Goal: Task Accomplishment & Management: Manage account settings

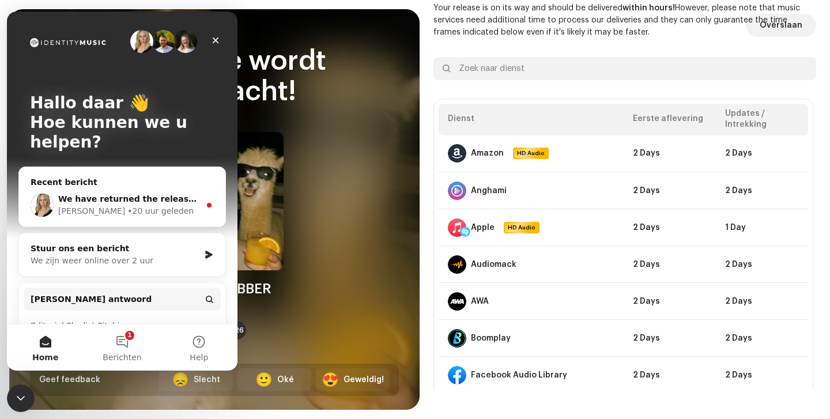
scroll to position [821, 0]
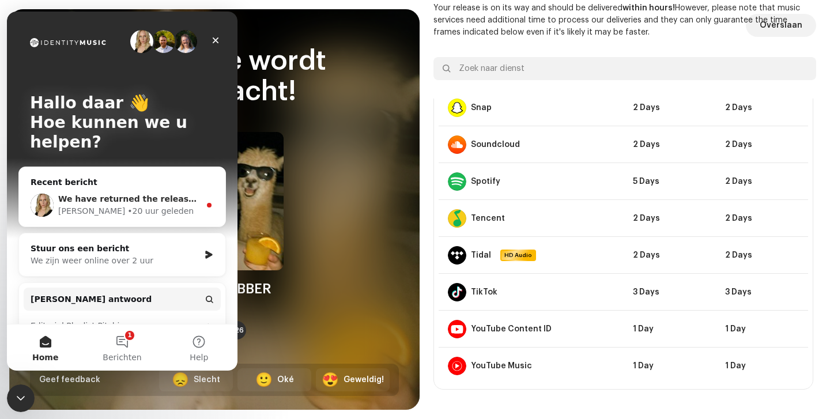
click at [161, 208] on div "Jessica • 20 uur geleden" at bounding box center [129, 211] width 142 height 12
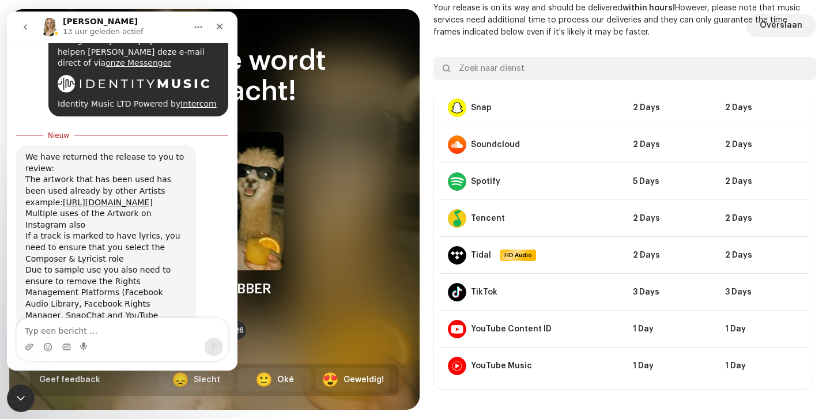
scroll to position [636, 0]
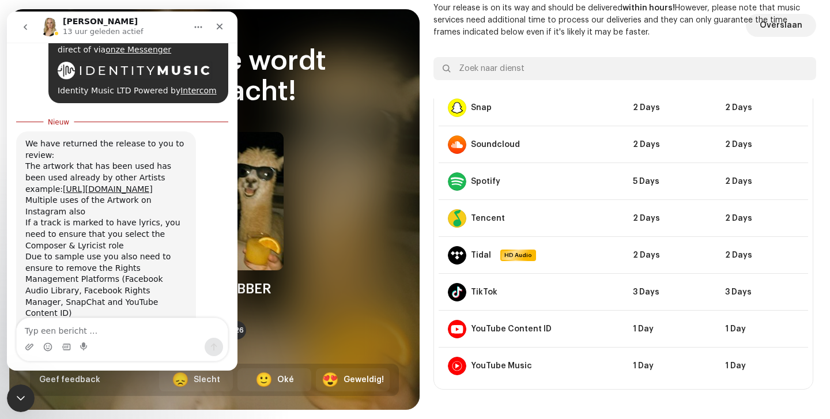
click at [121, 337] on textarea "Typ een bericht …" at bounding box center [122, 328] width 211 height 20
type textarea "hello, i would like to keep the cover"
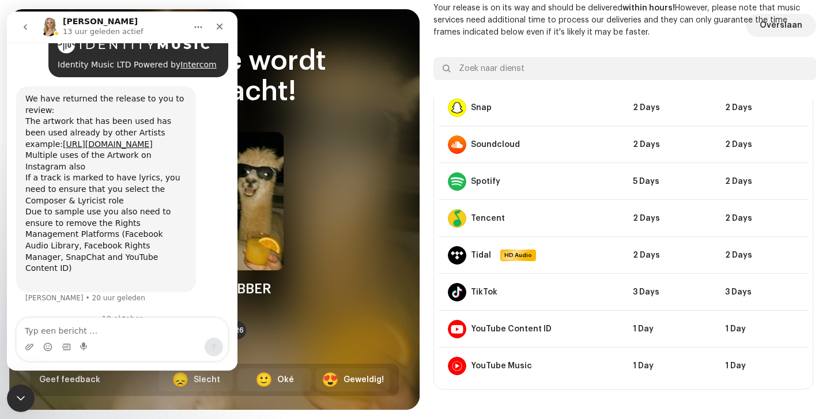
scroll to position [682, 0]
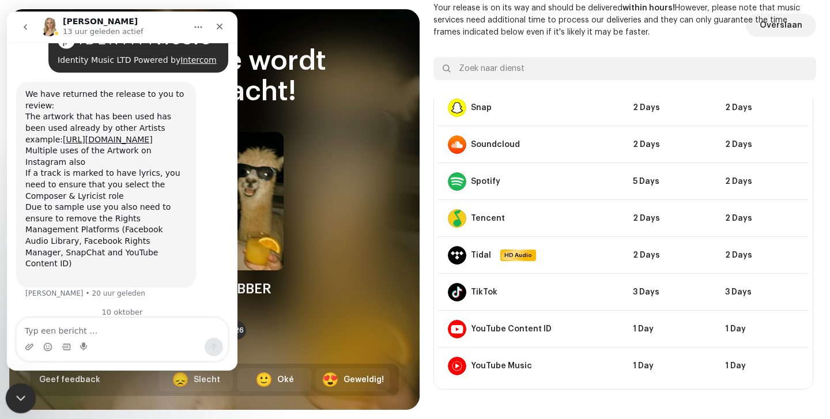
click at [14, 402] on icon "Intercom Messenger sluiten" at bounding box center [19, 397] width 14 height 14
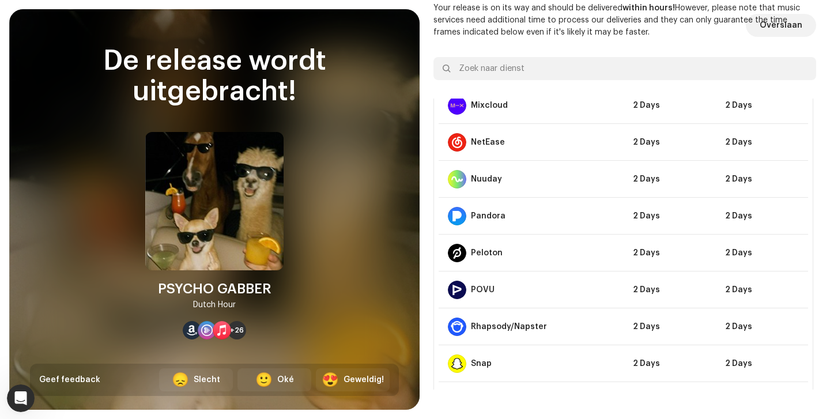
scroll to position [248, 0]
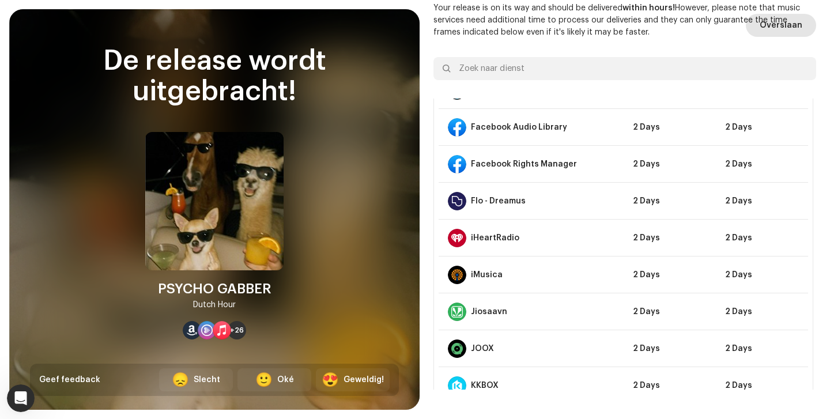
click at [783, 27] on span "Overslaan" at bounding box center [781, 25] width 43 height 23
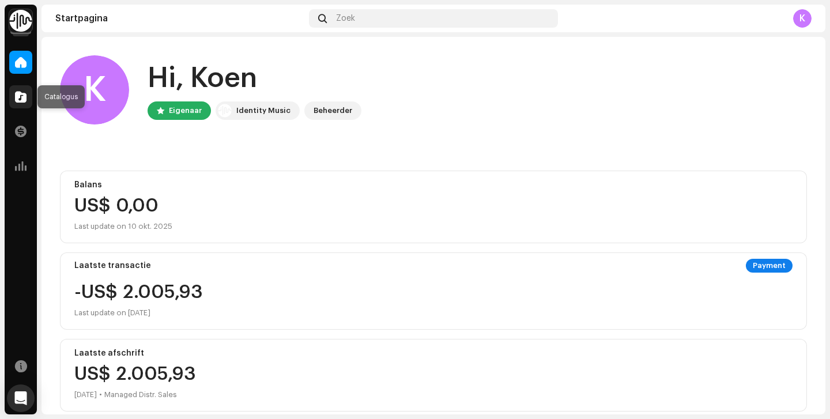
click at [24, 103] on div at bounding box center [20, 96] width 23 height 23
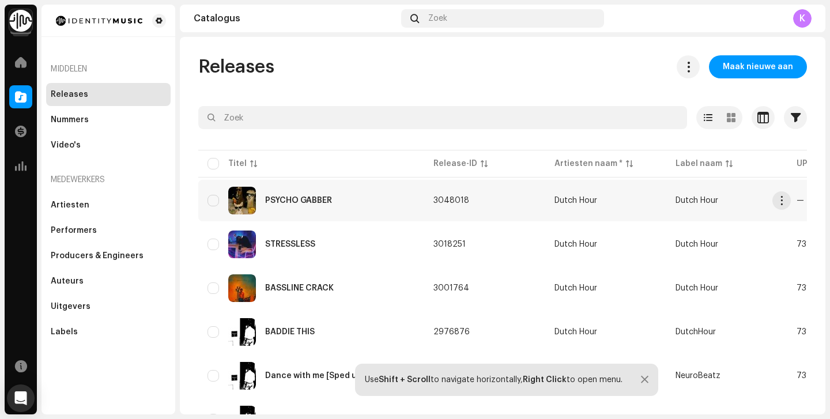
click at [371, 210] on div "PSYCHO GABBER" at bounding box center [312, 201] width 208 height 28
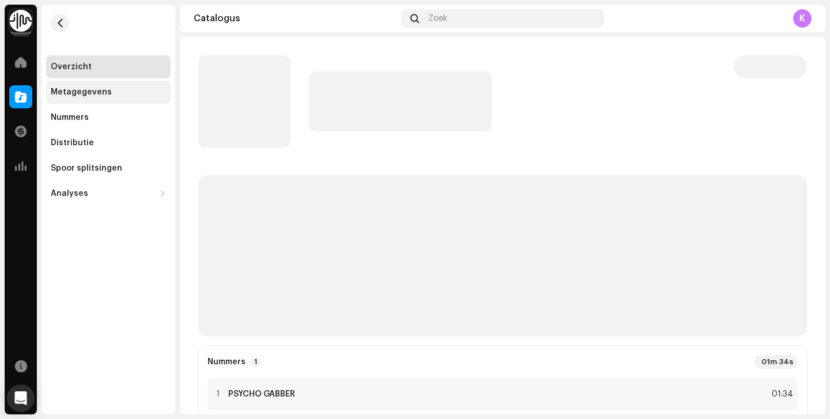
click at [131, 97] on div "Metagegevens" at bounding box center [108, 92] width 125 height 23
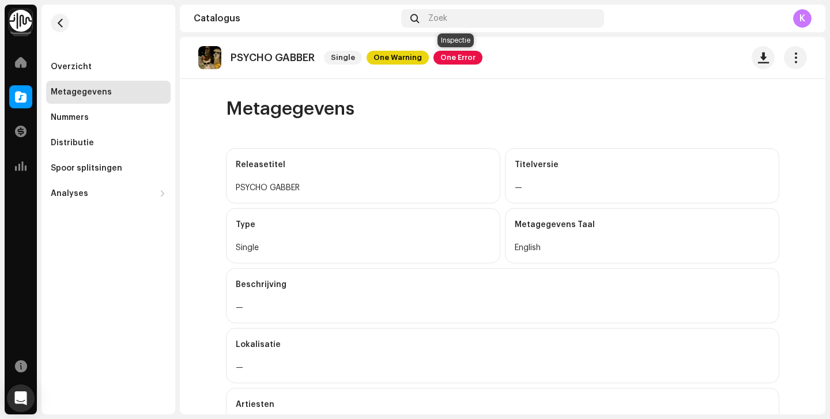
click at [460, 58] on span "One Error" at bounding box center [458, 58] width 49 height 14
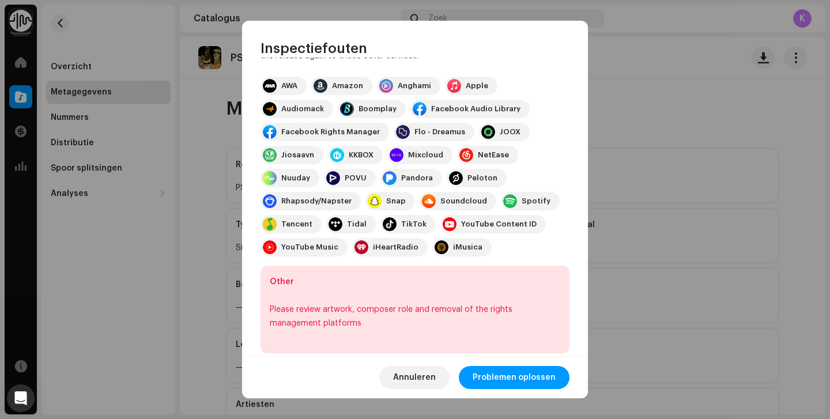
scroll to position [140, 0]
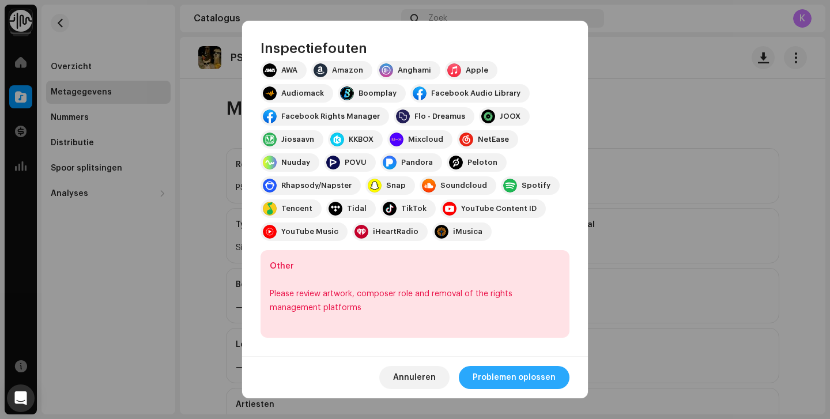
click at [508, 375] on span "Problemen oplossen" at bounding box center [514, 377] width 83 height 23
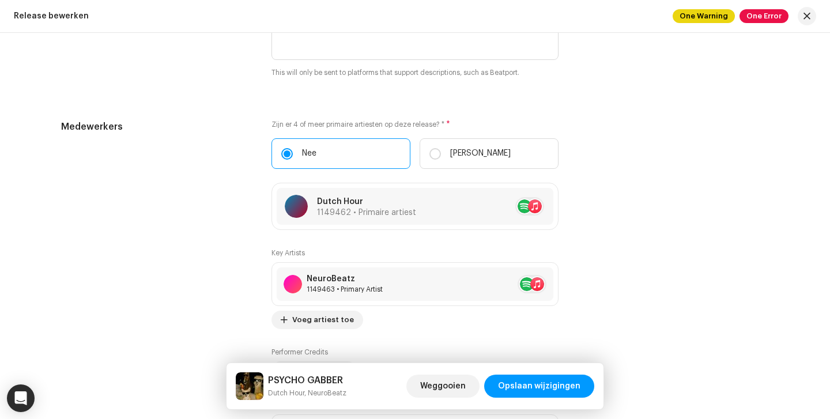
scroll to position [1314, 0]
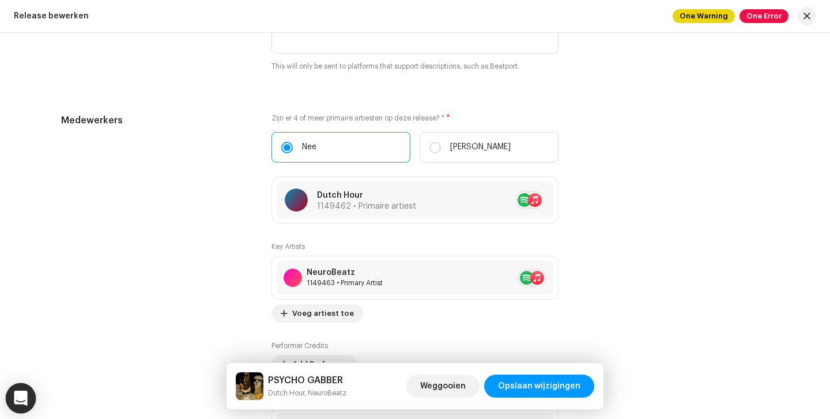
click at [19, 386] on div "Open Intercom Messenger" at bounding box center [21, 399] width 31 height 31
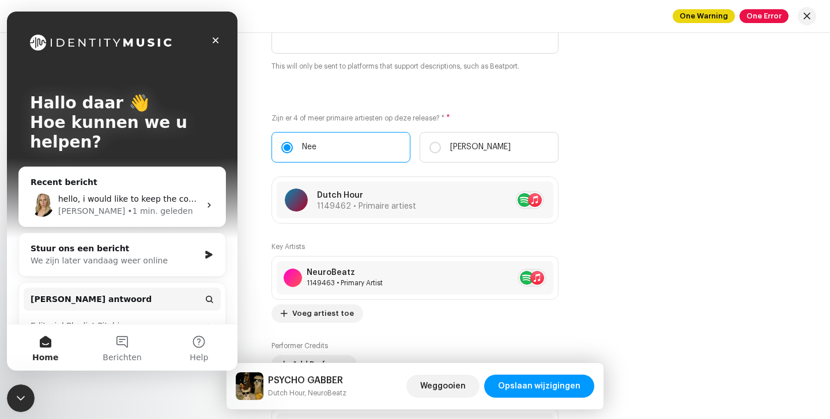
scroll to position [0, 0]
click at [59, 196] on span "hello, i would like to keep the cover" at bounding box center [130, 198] width 144 height 9
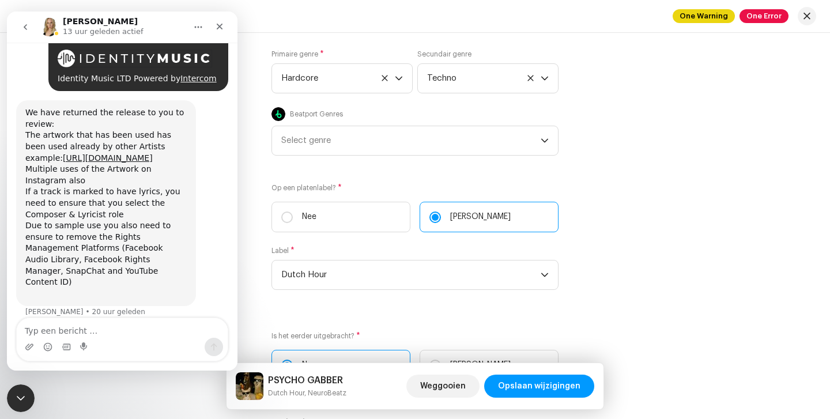
scroll to position [1822, 0]
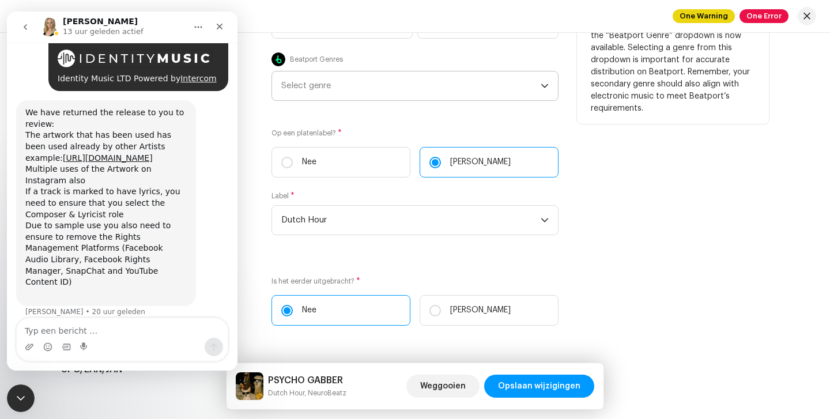
click at [318, 79] on div "Select genre" at bounding box center [411, 86] width 260 height 29
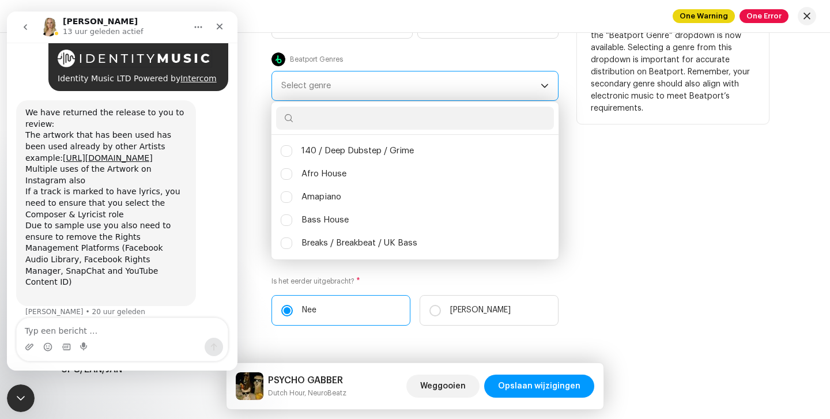
click at [329, 90] on div "Select genre" at bounding box center [411, 86] width 260 height 29
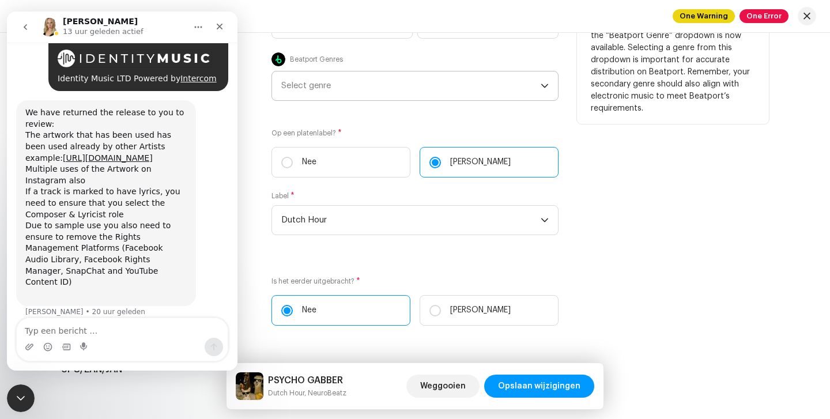
click at [329, 90] on div "Select genre" at bounding box center [411, 86] width 260 height 29
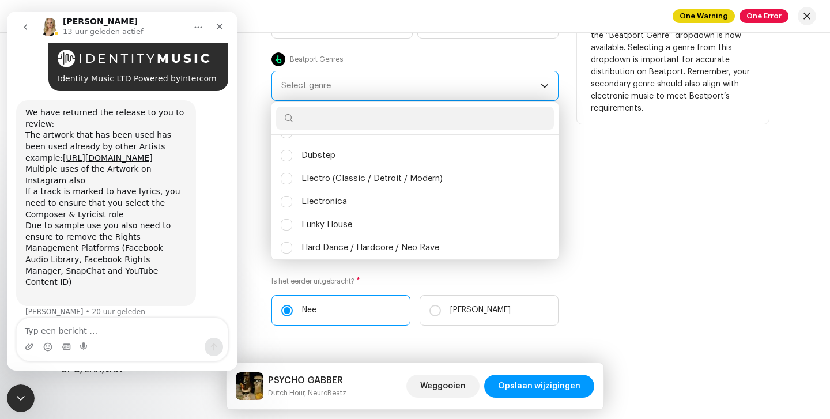
scroll to position [189, 0]
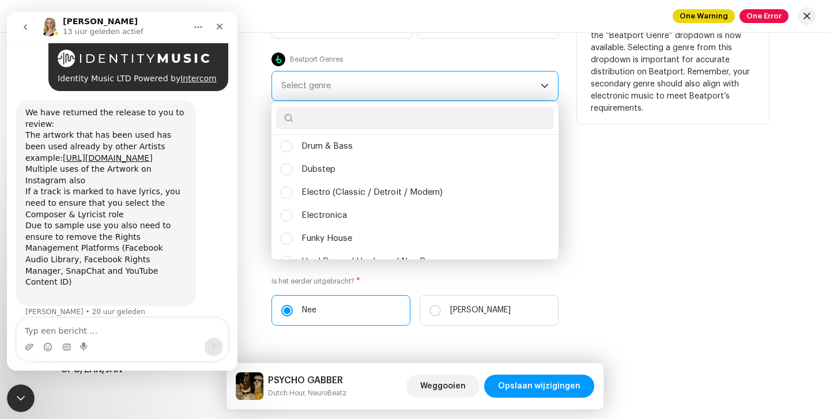
click at [370, 124] on input "text" at bounding box center [415, 118] width 278 height 23
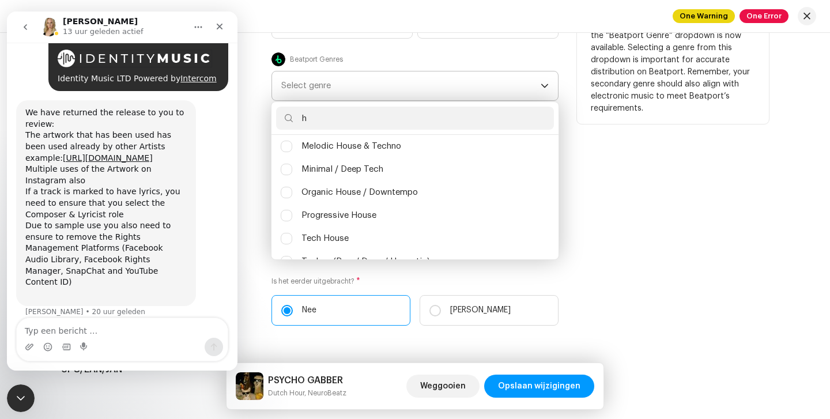
scroll to position [0, 0]
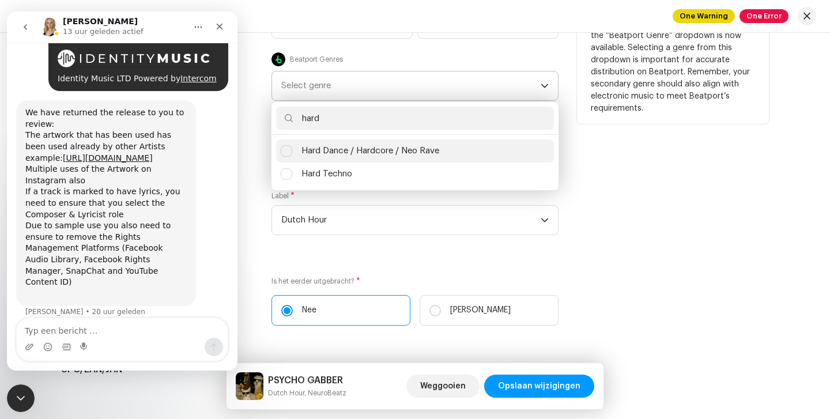
type input "hard"
click at [382, 145] on li "Hard Dance / Hardcore / Neo Rave" at bounding box center [415, 151] width 278 height 23
checkbox input "true"
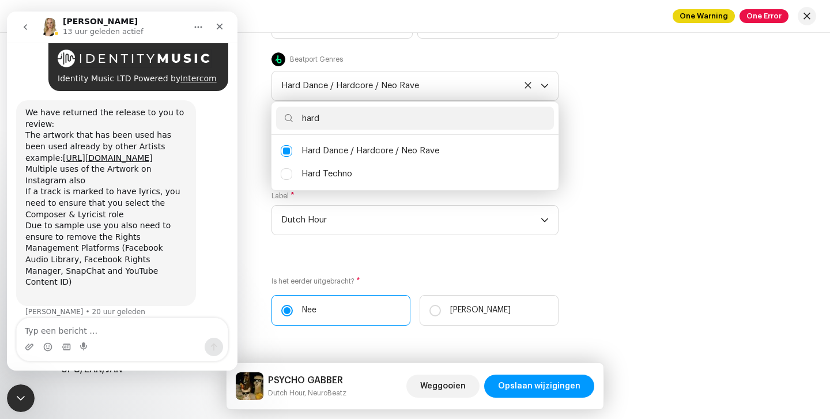
click at [621, 176] on div "Label Op een platenlabel? * [PERSON_NAME] Label * Dutch Hour" at bounding box center [415, 189] width 708 height 121
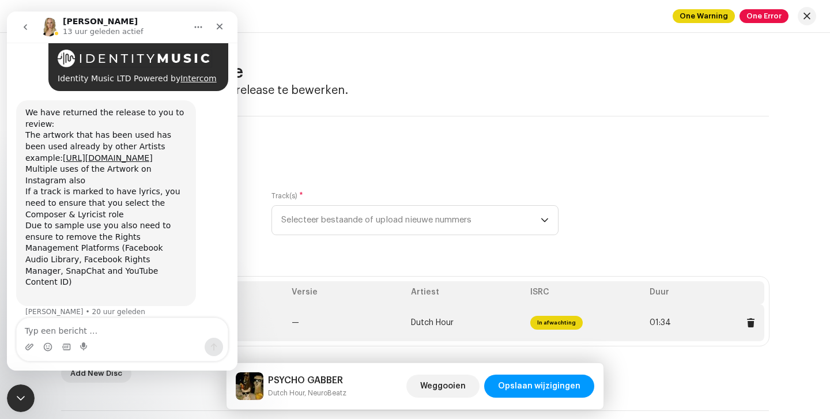
click at [542, 318] on span "In afwachting" at bounding box center [557, 323] width 52 height 14
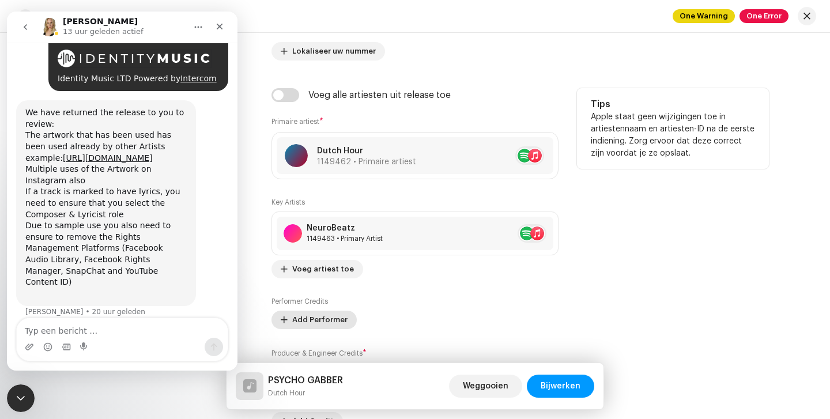
scroll to position [645, 0]
click at [306, 325] on span "Add Performer" at bounding box center [319, 319] width 55 height 23
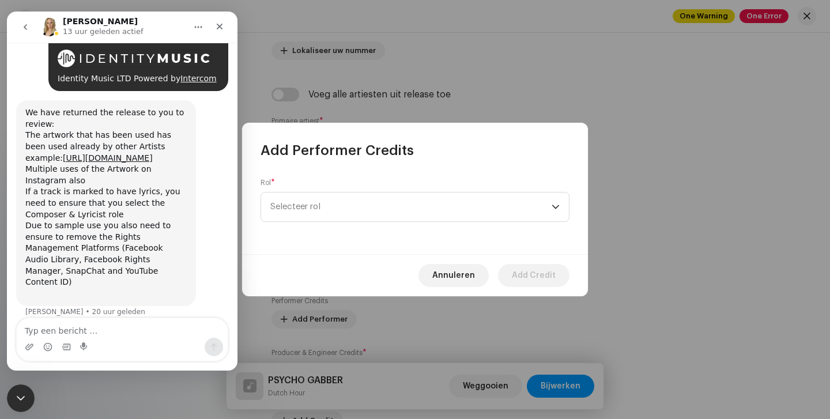
click at [323, 227] on div "Rol * Selecteer rol" at bounding box center [415, 207] width 346 height 95
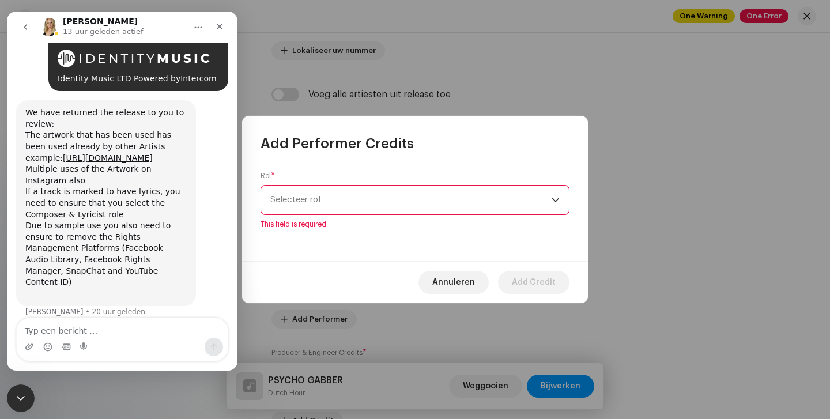
click at [325, 209] on span "Selecteer rol" at bounding box center [410, 200] width 281 height 29
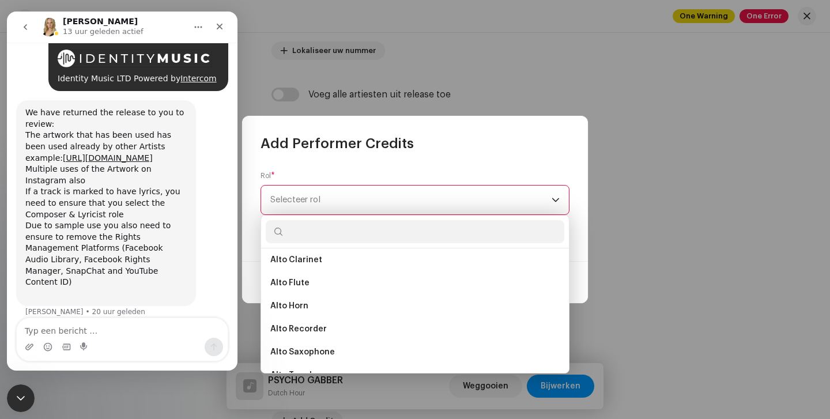
scroll to position [360, 0]
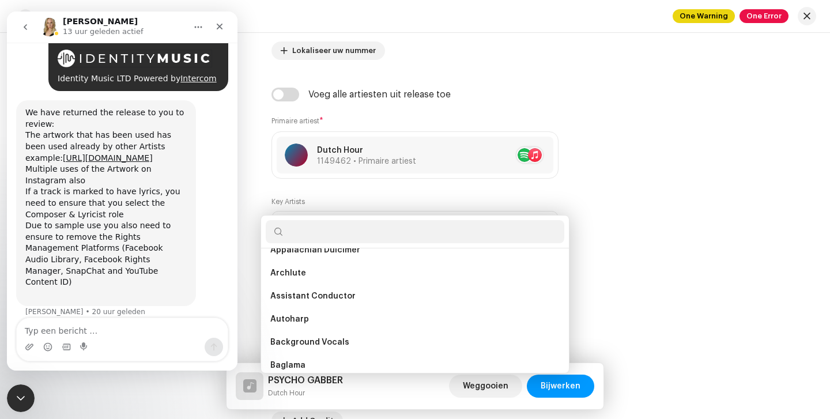
click at [677, 265] on div "Add Performer Credits Rol * Selecteer rol This field is required. Annuleren Add…" at bounding box center [415, 209] width 830 height 419
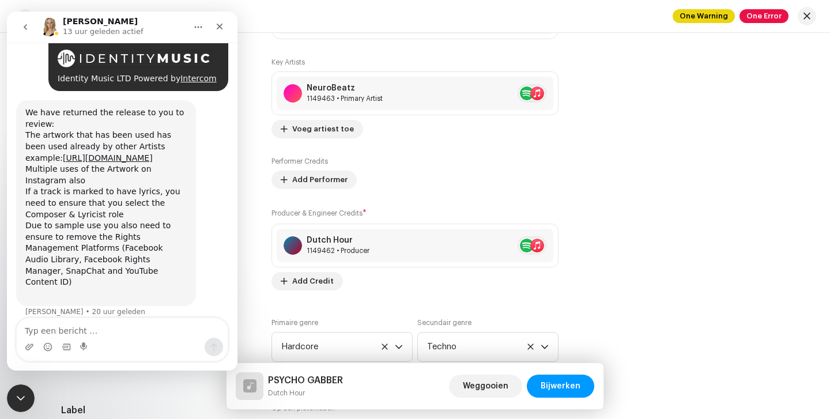
scroll to position [804, 0]
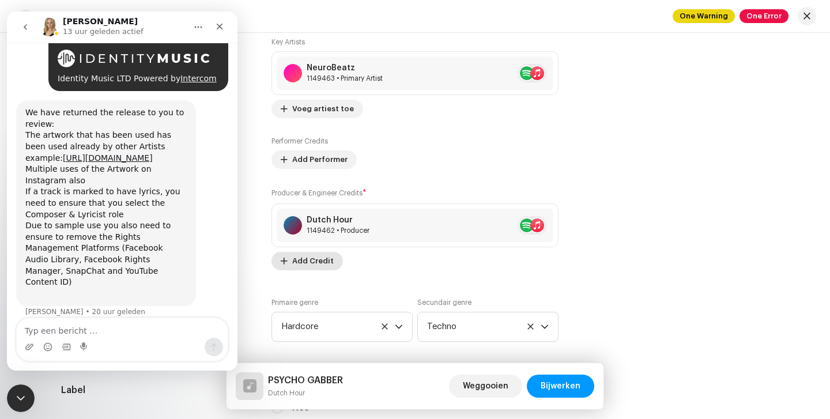
click at [324, 261] on span "Add Credit" at bounding box center [313, 261] width 42 height 23
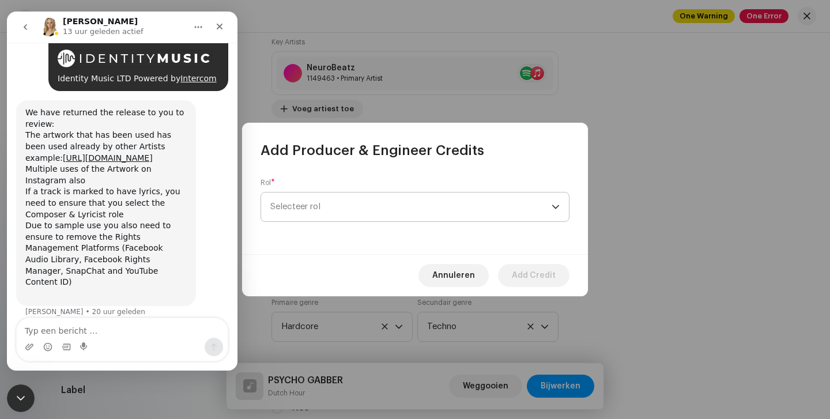
click at [326, 208] on span "Selecteer rol" at bounding box center [410, 207] width 281 height 29
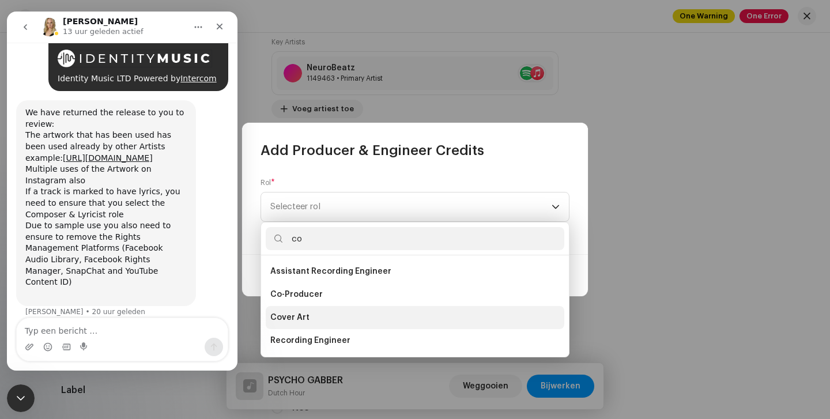
scroll to position [0, 0]
type input "c"
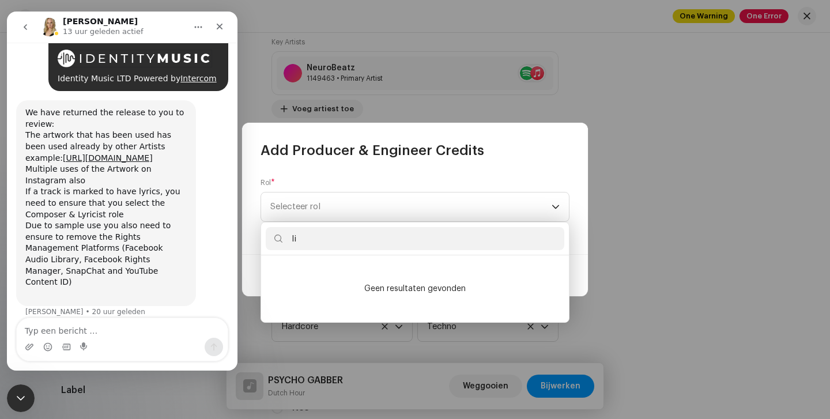
type input "l"
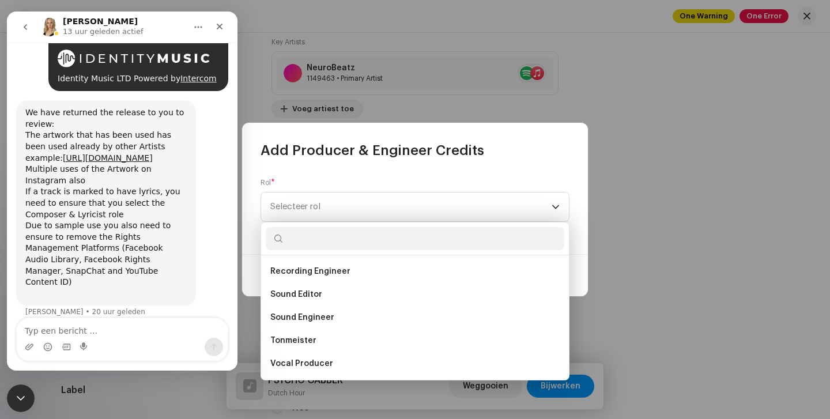
scroll to position [489, 0]
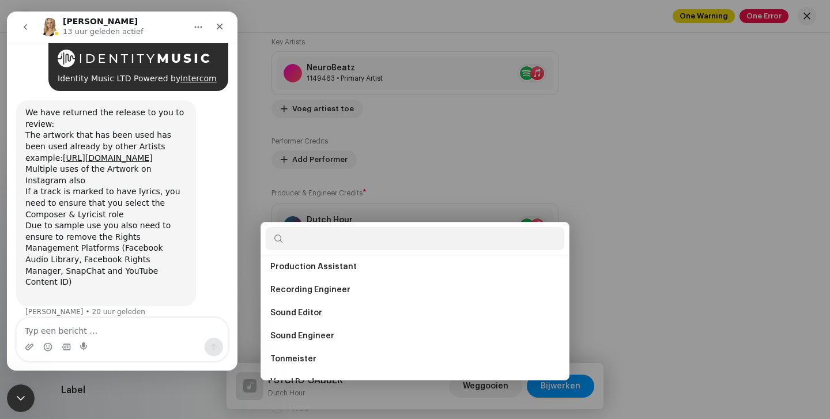
click at [629, 242] on div "Add Producer & Engineer Credits Rol * Selecteer rol Annuleren Add Credit" at bounding box center [415, 209] width 830 height 419
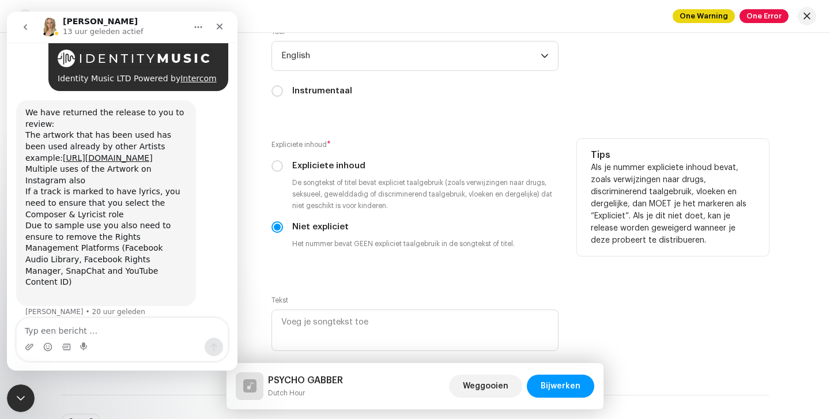
scroll to position [1932, 0]
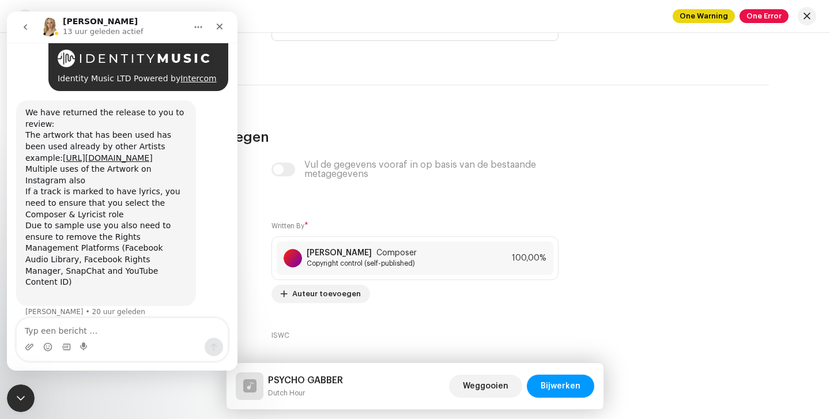
click at [273, 178] on div "Vul de gegevens vooraf in op basis van de bestaande metagegevens" at bounding box center [415, 169] width 287 height 18
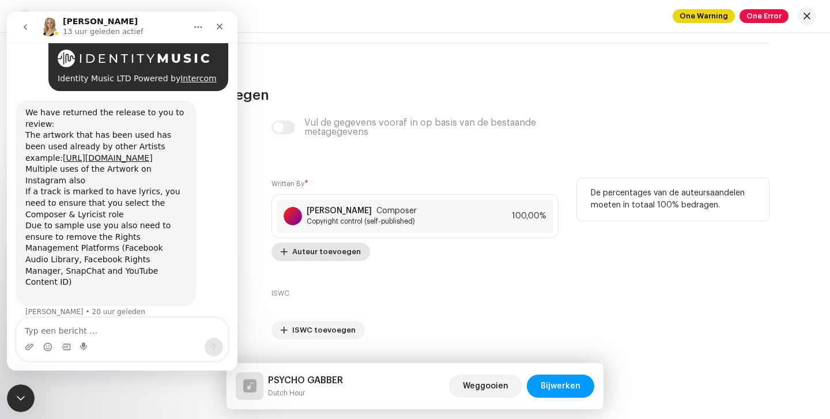
scroll to position [2382, 0]
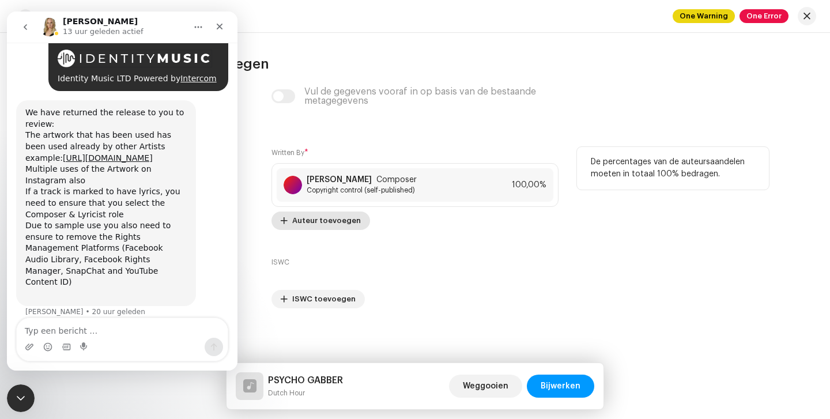
click at [310, 221] on span "Auteur toevoegen" at bounding box center [326, 220] width 69 height 23
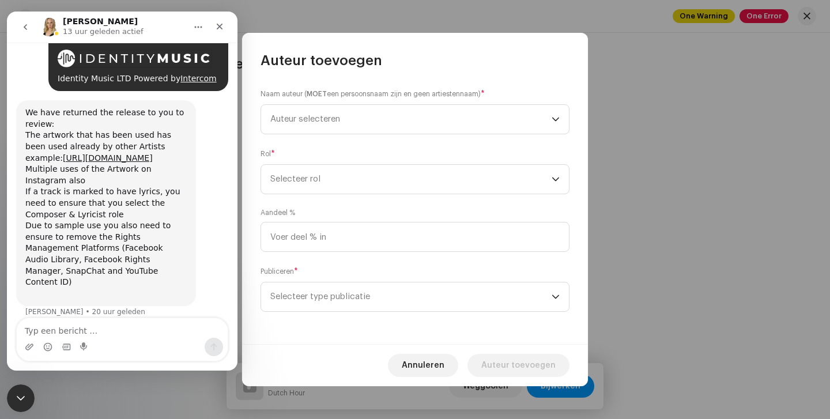
click at [361, 101] on div "Naam auteur ( MOET een persoonsnaam zijn en geen artiestennaam) * Auteur select…" at bounding box center [415, 111] width 309 height 46
click at [382, 123] on span "Auteur selecteren" at bounding box center [410, 119] width 281 height 29
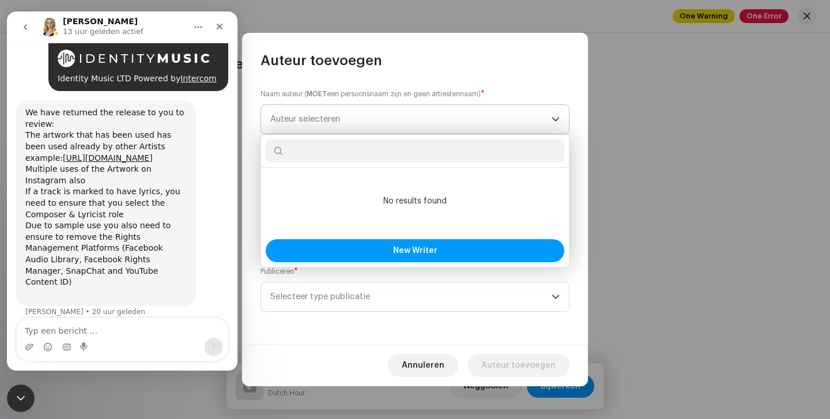
click at [382, 123] on span "Auteur selecteren" at bounding box center [410, 119] width 281 height 29
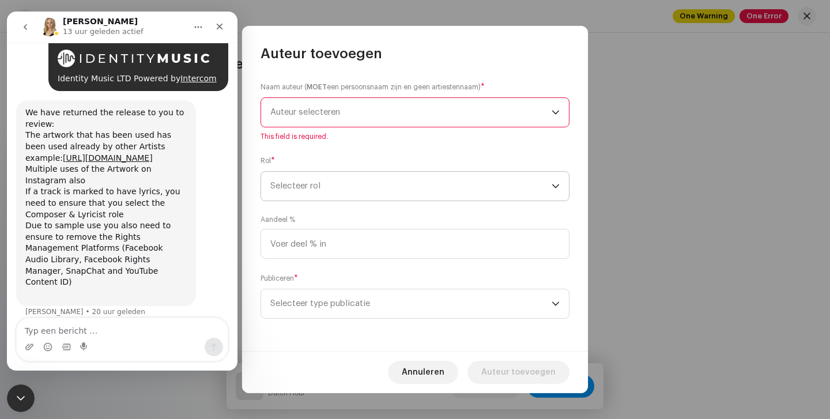
click at [370, 189] on span "Selecteer rol" at bounding box center [410, 186] width 281 height 29
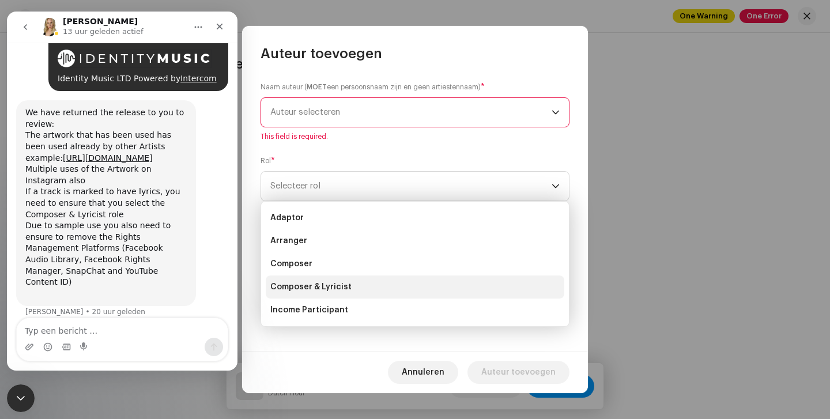
click at [323, 294] on li "Composer & Lyricist" at bounding box center [415, 287] width 299 height 23
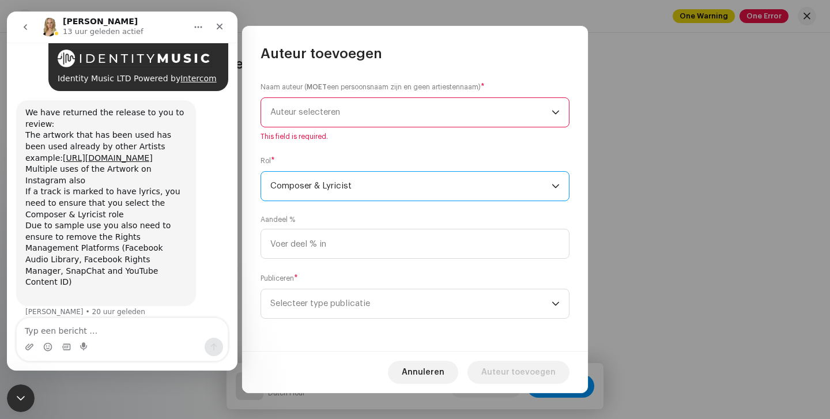
click at [309, 135] on span "This field is required." at bounding box center [415, 136] width 309 height 9
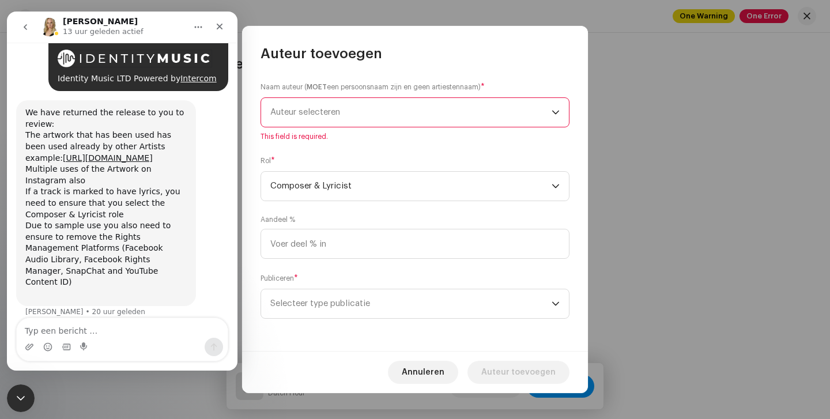
click at [298, 124] on span "Auteur selecteren" at bounding box center [410, 112] width 281 height 29
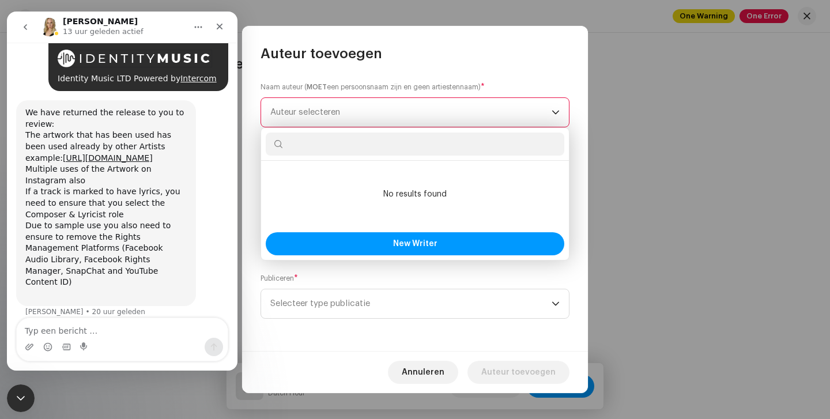
type input "o"
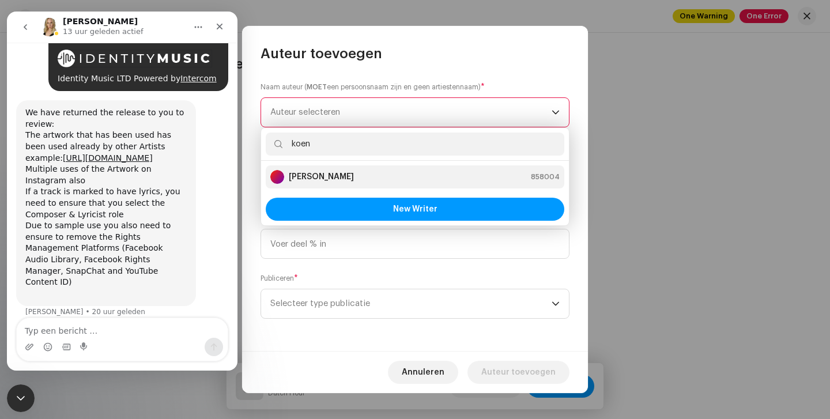
type input "koen"
click at [416, 179] on div "[PERSON_NAME] 858004" at bounding box center [415, 177] width 290 height 14
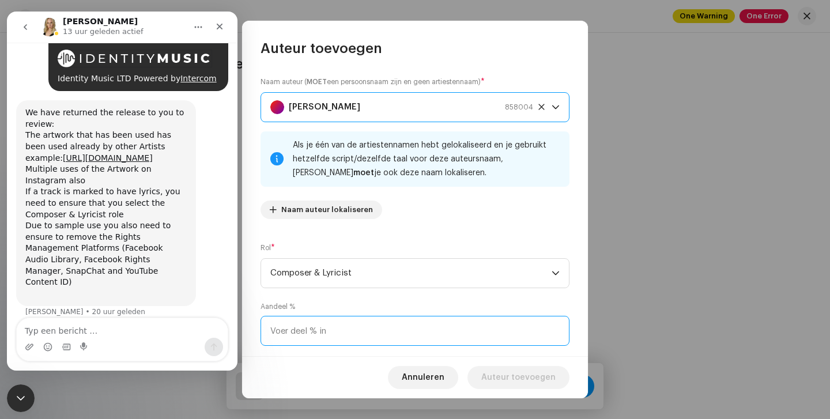
click at [332, 324] on input at bounding box center [415, 331] width 309 height 30
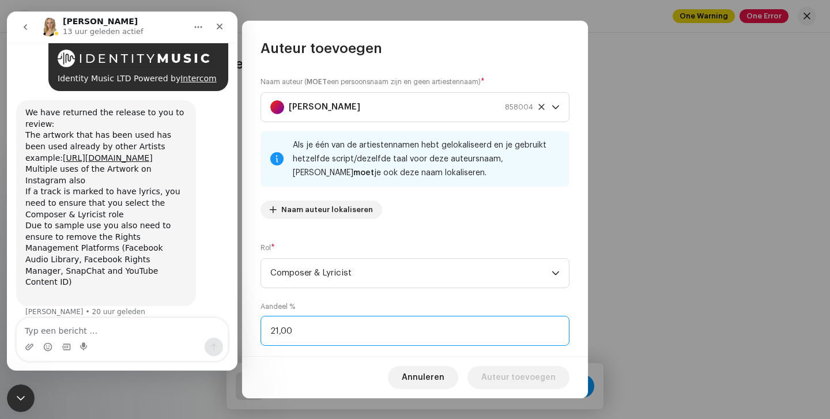
type input "2,00"
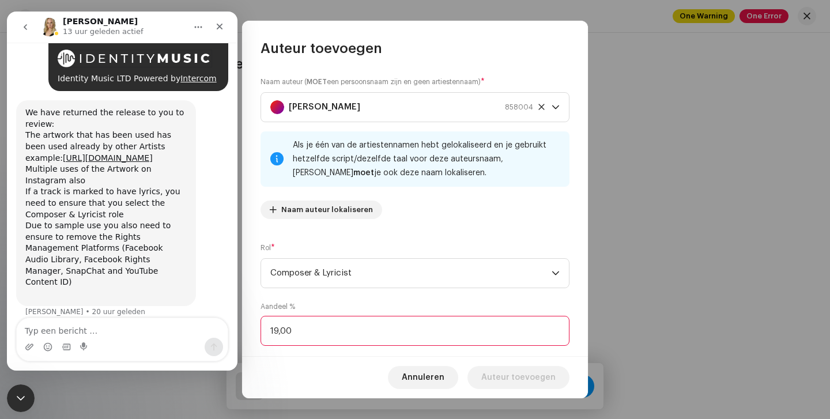
type input "1,00"
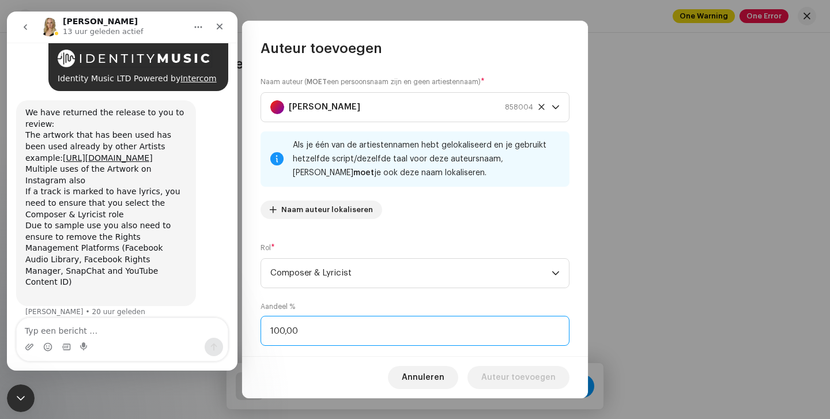
type input "100,00"
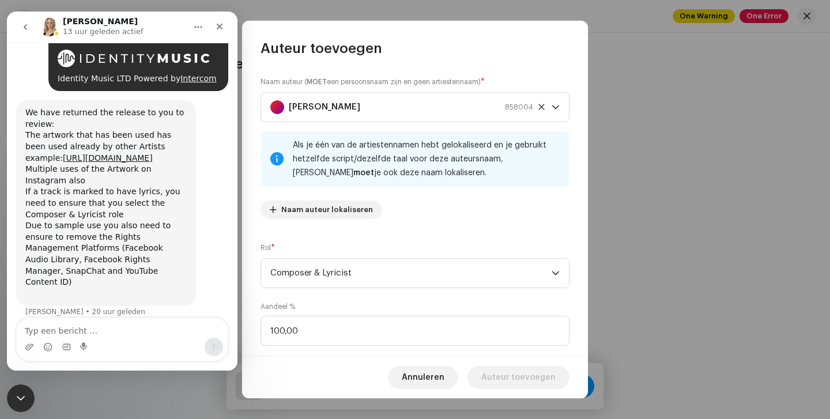
click at [489, 244] on div "Rol * Composer & Lyricist" at bounding box center [415, 265] width 309 height 46
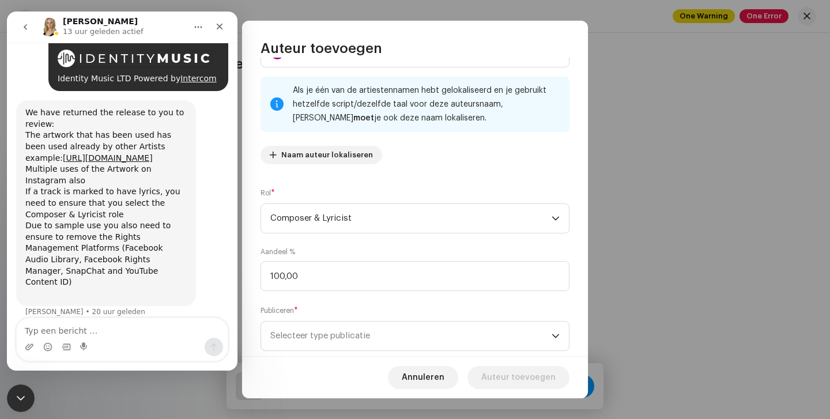
scroll to position [82, 0]
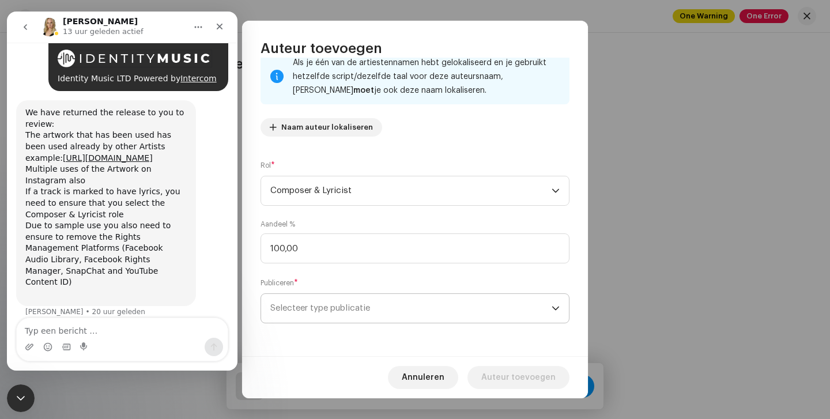
click at [405, 298] on span "Selecteer type publicatie" at bounding box center [410, 308] width 281 height 29
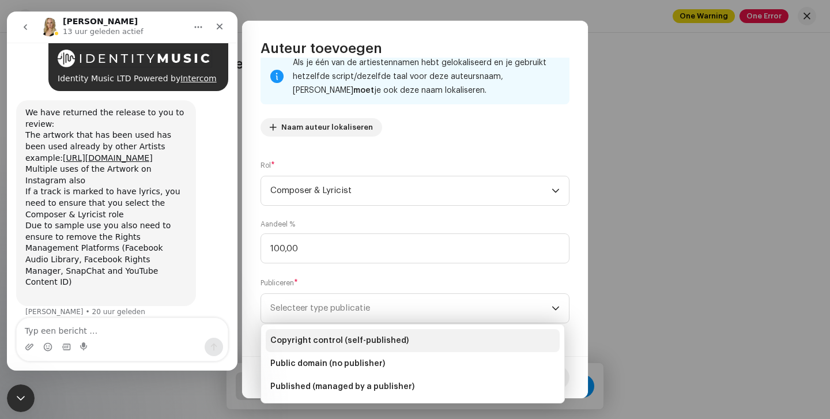
click at [364, 339] on span "Copyright control (self-published)" at bounding box center [339, 341] width 138 height 12
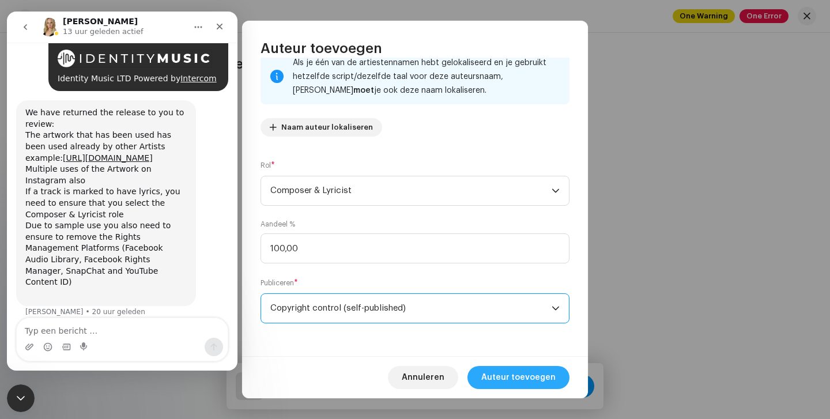
click at [542, 378] on span "Auteur toevoegen" at bounding box center [519, 377] width 74 height 23
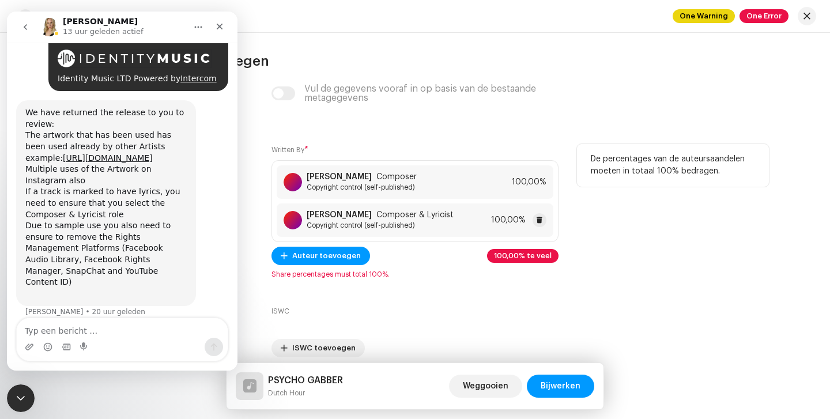
click at [391, 225] on span "Copyright control (self-published)" at bounding box center [380, 225] width 147 height 9
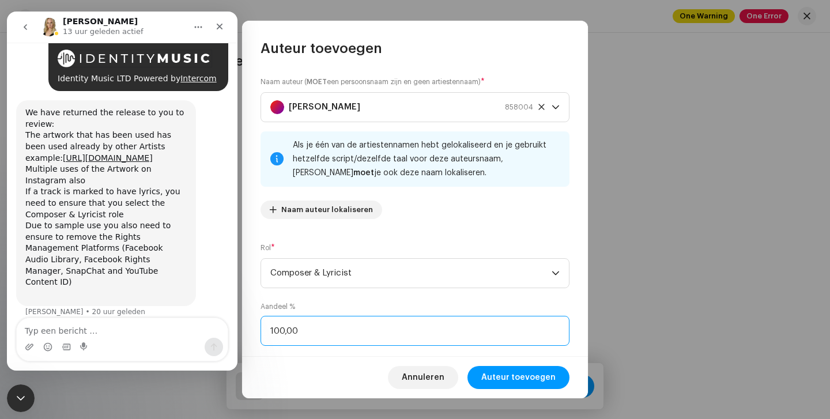
click at [355, 336] on input "100,00" at bounding box center [415, 331] width 309 height 30
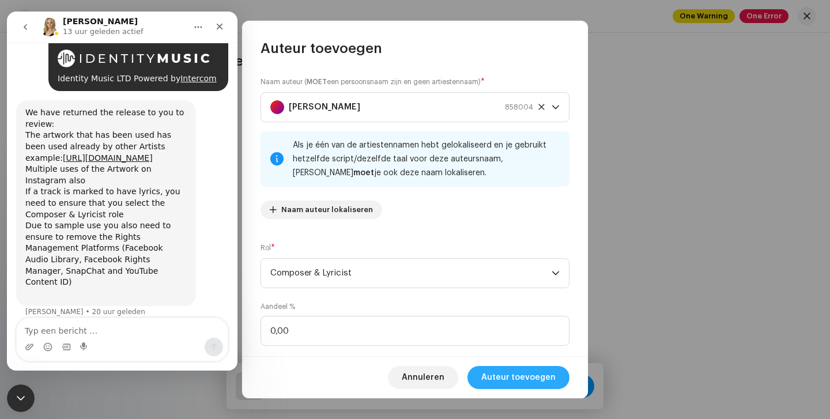
type input "0,01"
click at [533, 376] on span "Auteur toevoegen" at bounding box center [519, 377] width 74 height 23
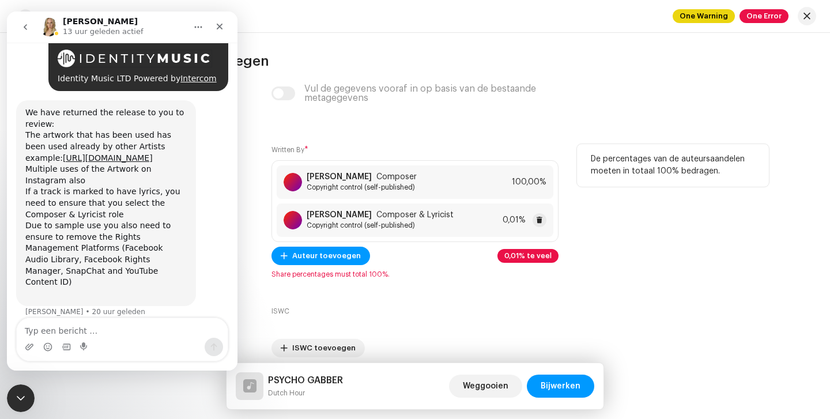
click at [356, 226] on span "Copyright control (self-published)" at bounding box center [380, 225] width 147 height 9
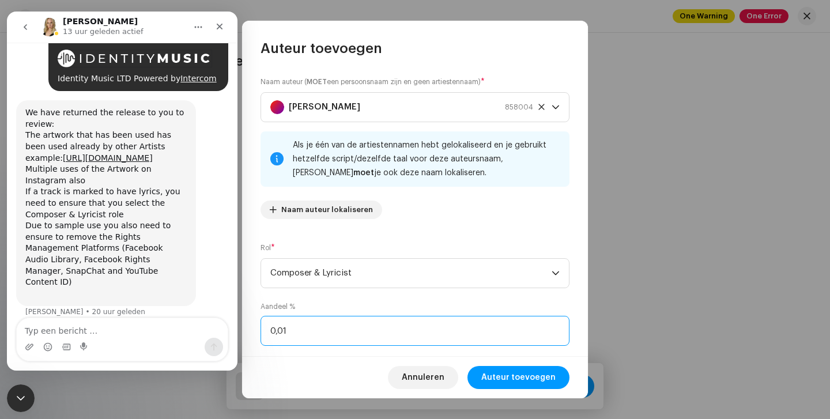
click at [306, 335] on input "0,01" at bounding box center [415, 331] width 309 height 30
type input "0,00"
type input "50,00"
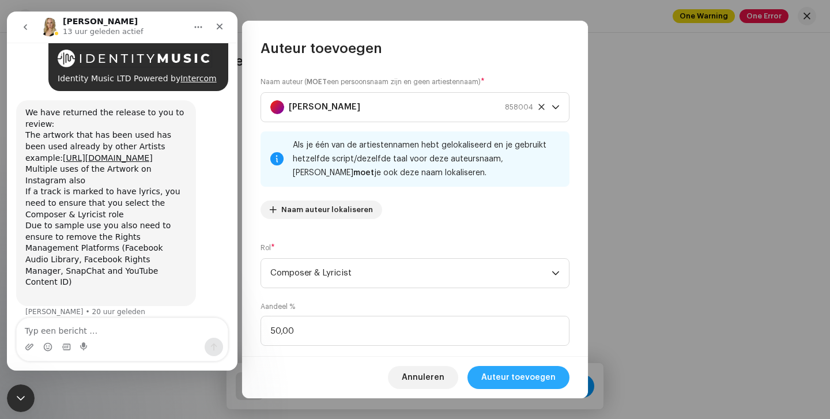
click at [498, 381] on span "Auteur toevoegen" at bounding box center [519, 377] width 74 height 23
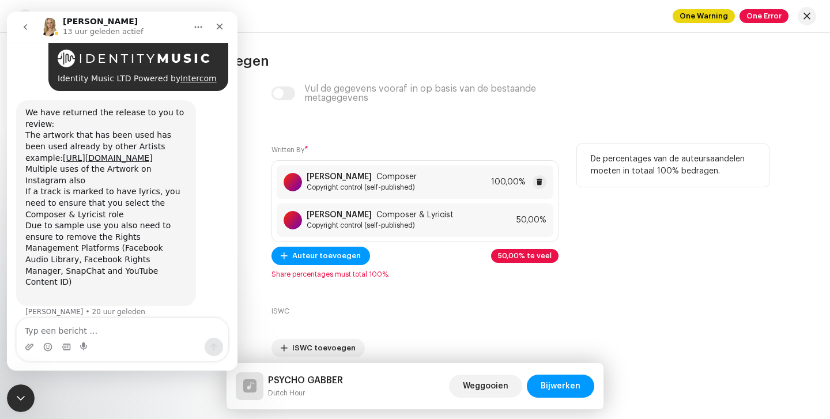
click at [457, 176] on div "[PERSON_NAME] Composer Copyright control (self-published) 100,00%" at bounding box center [415, 182] width 277 height 33
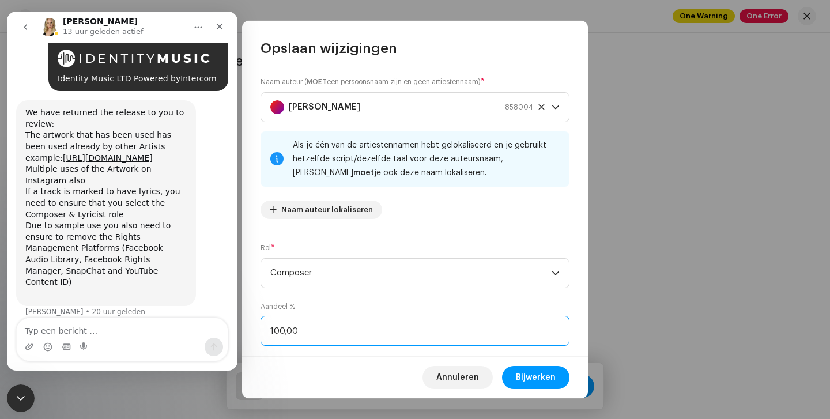
click at [310, 321] on input "100,00" at bounding box center [415, 331] width 309 height 30
click at [306, 336] on input "100,00" at bounding box center [415, 331] width 309 height 30
type input "50,00"
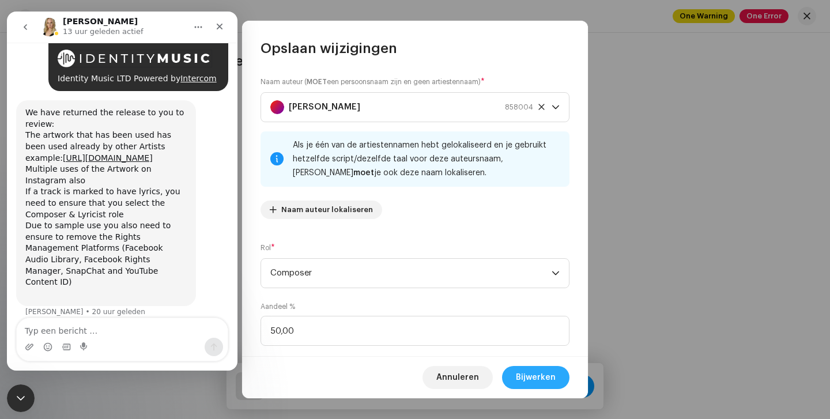
click at [546, 377] on span "Bijwerken" at bounding box center [536, 377] width 40 height 23
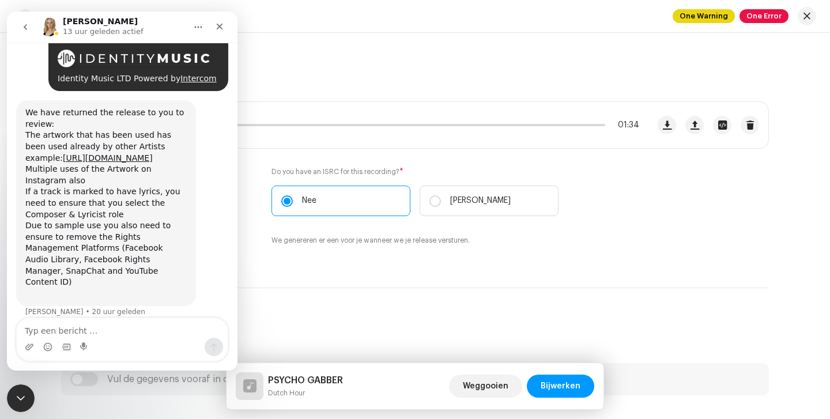
scroll to position [1051, 0]
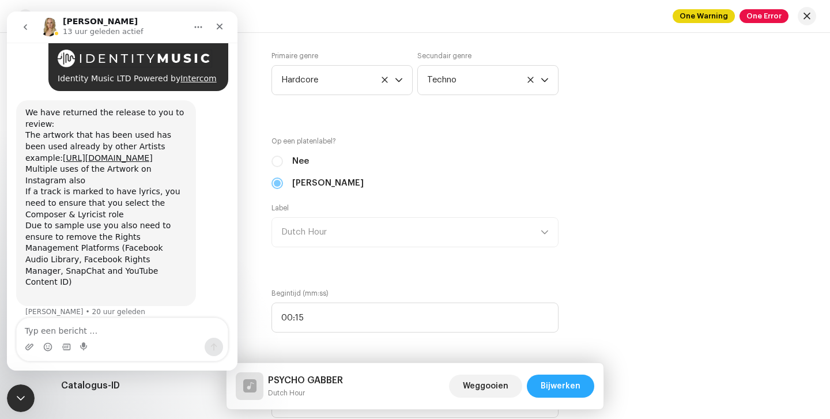
click at [580, 381] on span "Bijwerken" at bounding box center [561, 386] width 40 height 23
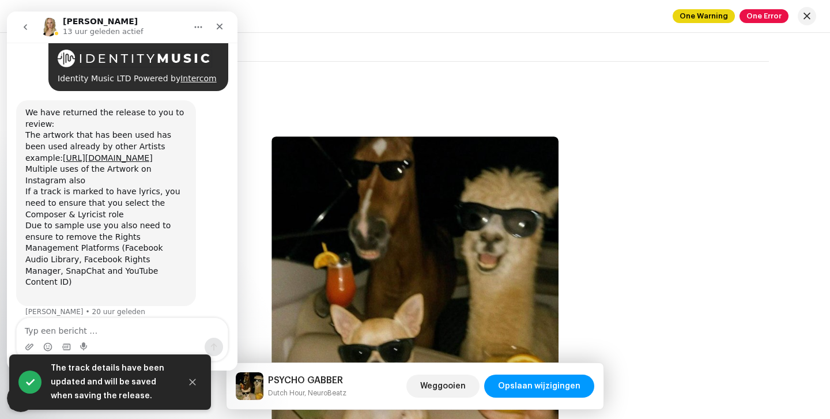
scroll to position [761, 0]
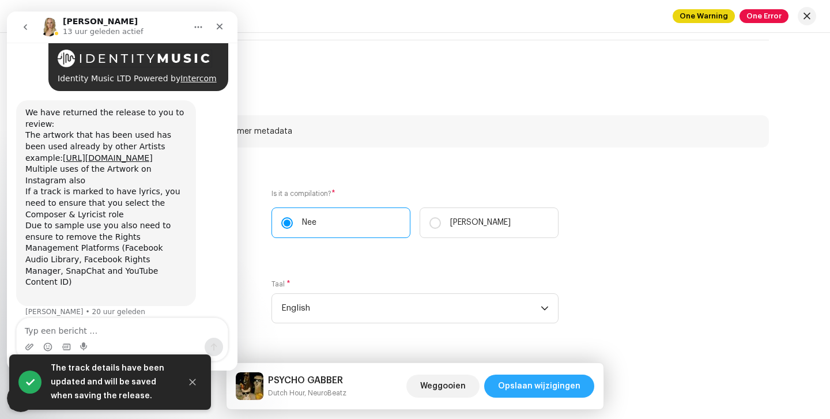
click at [567, 379] on span "Opslaan wijzigingen" at bounding box center [539, 386] width 82 height 23
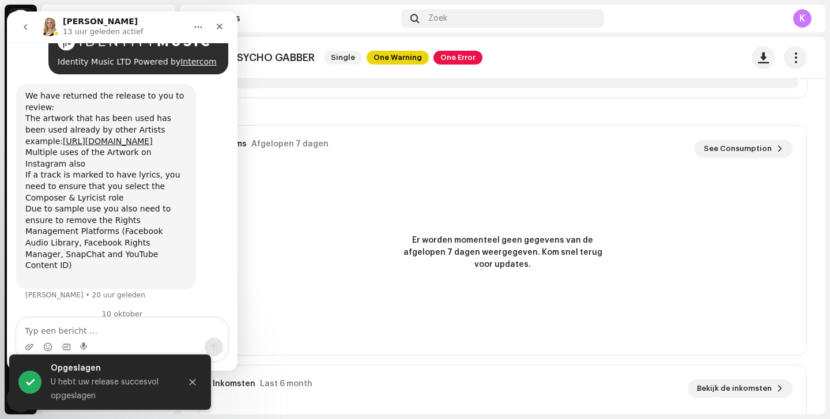
scroll to position [351, 0]
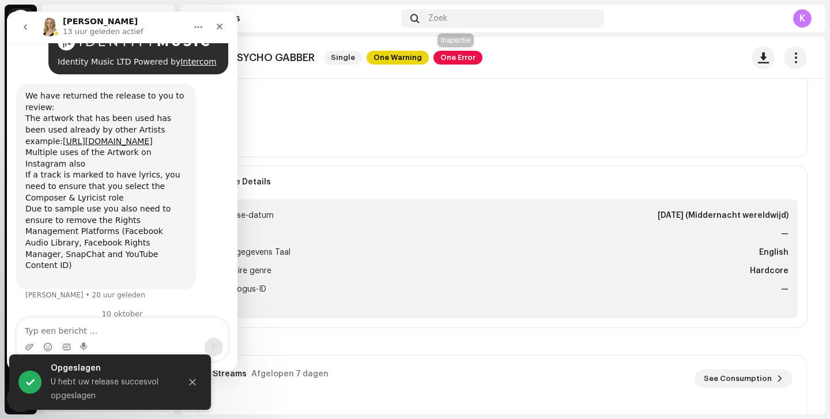
click at [449, 54] on span "One Error" at bounding box center [458, 58] width 49 height 14
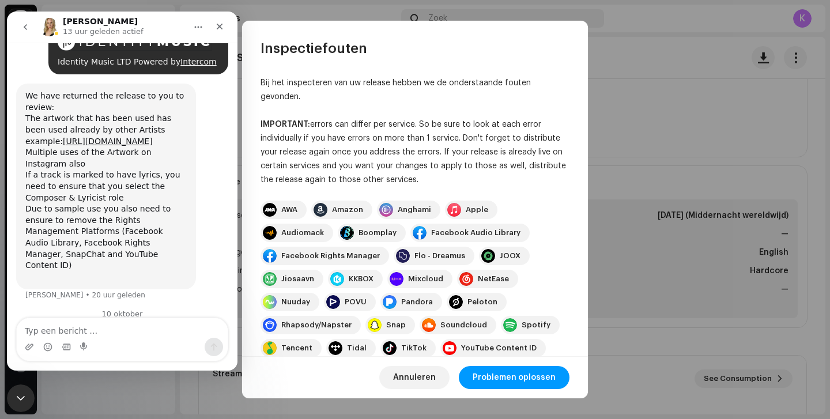
scroll to position [140, 0]
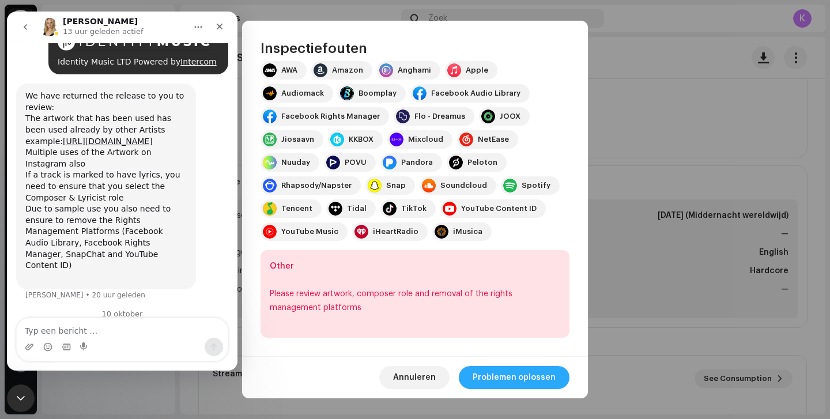
click at [513, 377] on span "Problemen oplossen" at bounding box center [514, 377] width 83 height 23
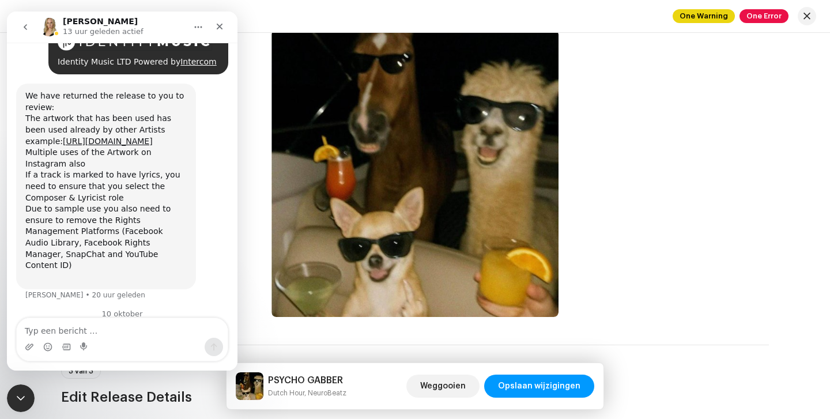
scroll to position [466, 0]
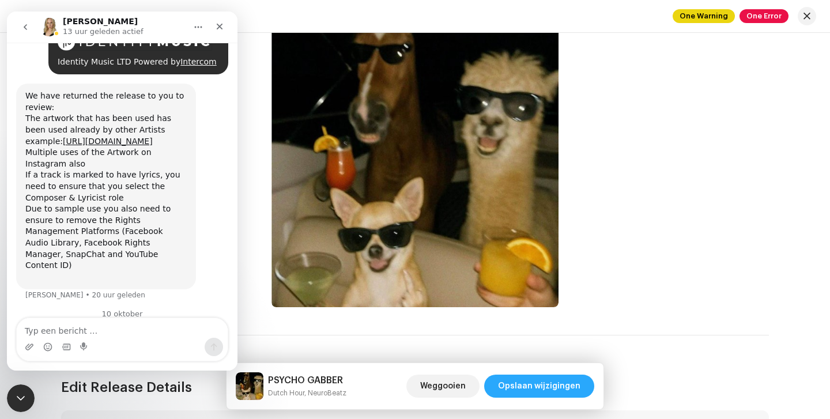
click at [532, 386] on span "Opslaan wijzigingen" at bounding box center [539, 386] width 82 height 23
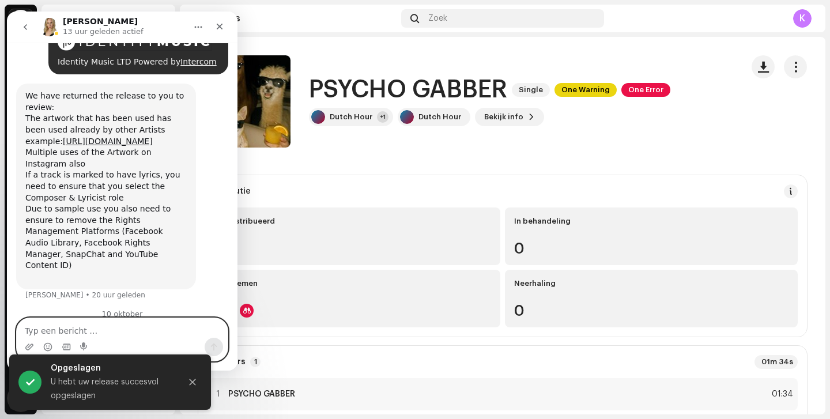
click at [84, 323] on textarea "Typ een bericht …" at bounding box center [122, 328] width 211 height 20
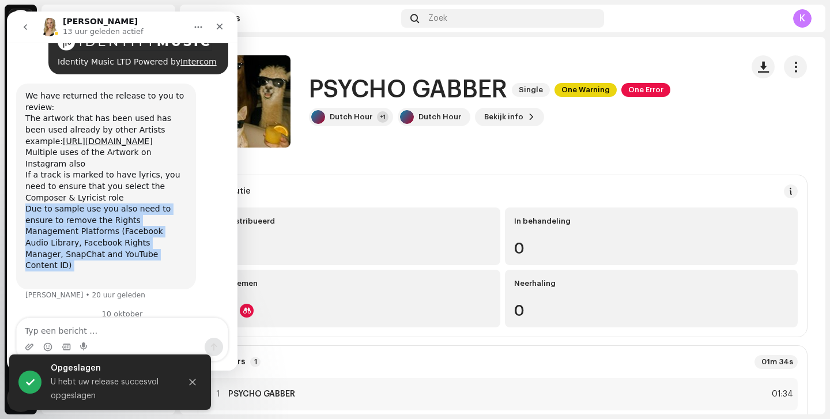
drag, startPoint x: 27, startPoint y: 174, endPoint x: 100, endPoint y: 223, distance: 87.3
click at [111, 234] on div "We have returned the release to you to review: The artwork that has been used h…" at bounding box center [105, 187] width 161 height 192
copy div "Due to sample use you also need to ensure to remove the Rights Management Platf…"
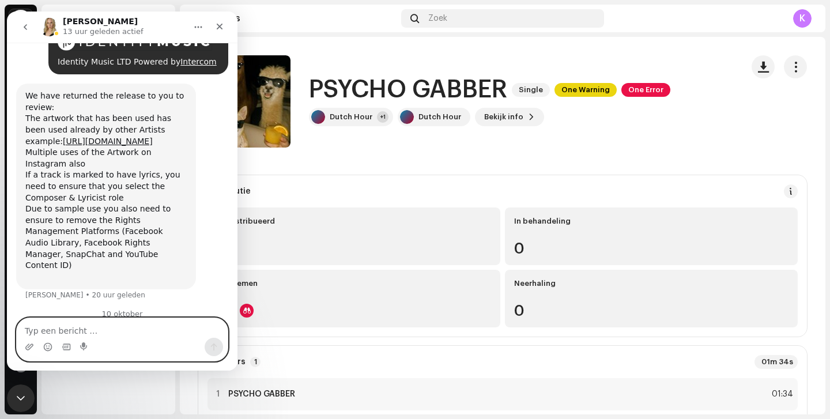
click at [73, 325] on textarea "Typ een bericht …" at bounding box center [122, 328] width 211 height 20
paste textarea "Due to sample use you also need to ensure to remove the Rights Management Platf…"
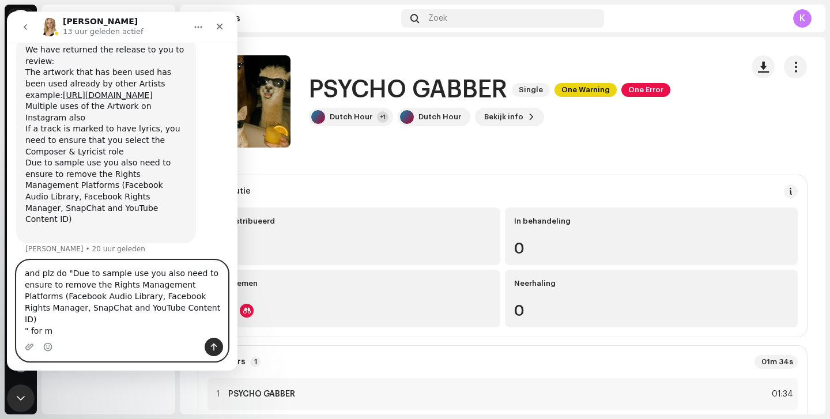
type textarea "and plz do "Due to sample use you also need to ensure to remove the Rights Mana…"
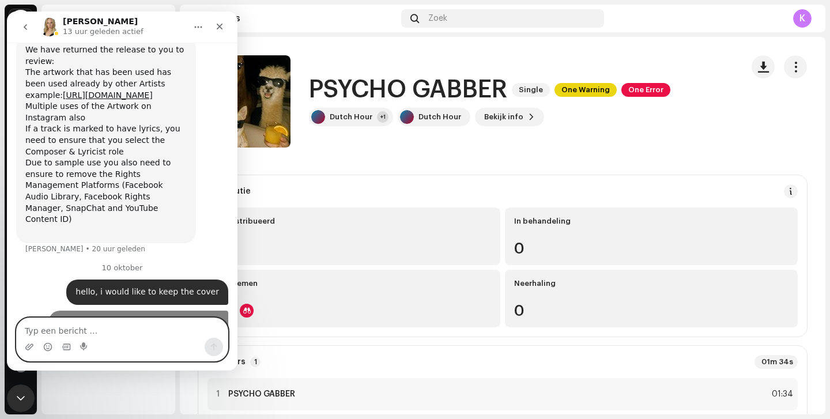
scroll to position [765, 0]
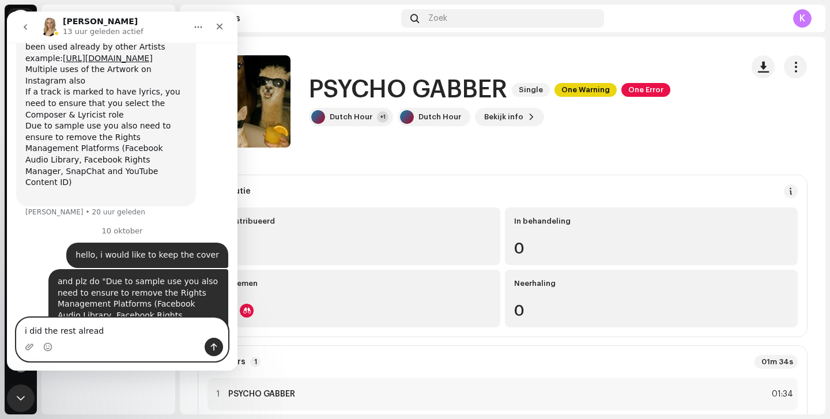
type textarea "i did the rest already"
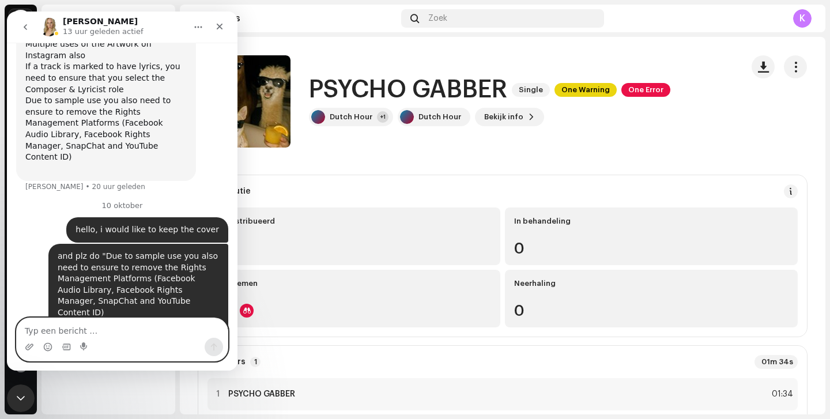
scroll to position [791, 0]
